Goal: Find specific page/section: Find specific page/section

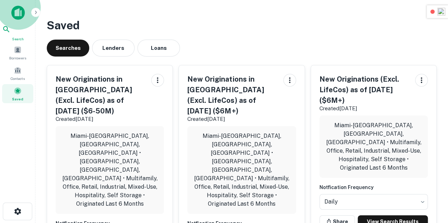
click at [11, 32] on icon at bounding box center [6, 29] width 8 height 8
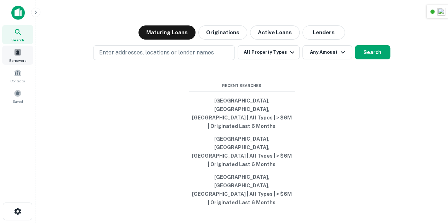
click at [18, 49] on span at bounding box center [18, 53] width 8 height 8
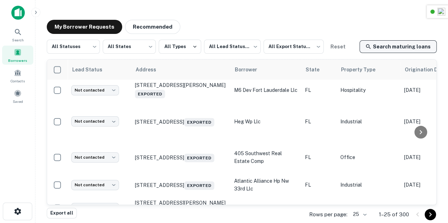
click at [384, 47] on link "Search maturing loans" at bounding box center [397, 46] width 77 height 13
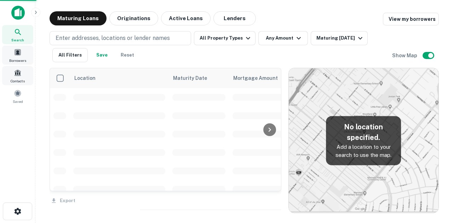
click at [20, 79] on span "Contacts" at bounding box center [18, 81] width 14 height 6
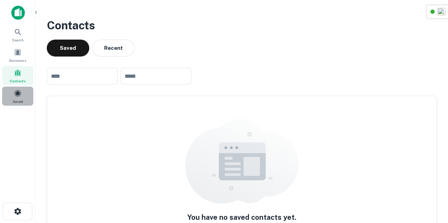
click at [15, 104] on span "Saved" at bounding box center [18, 102] width 10 height 6
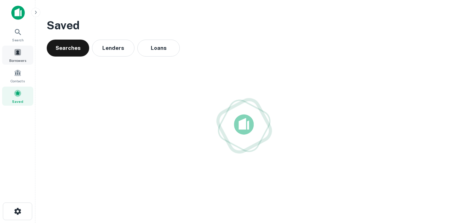
click at [29, 56] on div "Borrowers" at bounding box center [17, 55] width 31 height 19
